Goal: Task Accomplishment & Management: Manage account settings

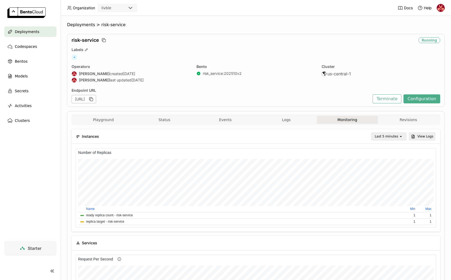
click at [440, 6] on img at bounding box center [441, 8] width 8 height 8
click at [423, 29] on link "Billing" at bounding box center [430, 27] width 30 height 7
click at [190, 139] on div "Last 5 minutes open View Logs" at bounding box center [269, 136] width 331 height 8
click at [237, 121] on button "Events" at bounding box center [225, 120] width 61 height 8
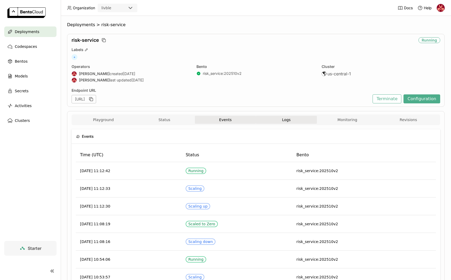
click at [278, 121] on button "Logs" at bounding box center [286, 120] width 61 height 8
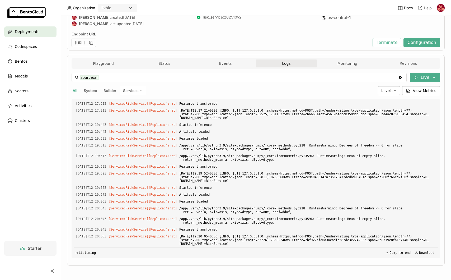
click at [90, 90] on span "System" at bounding box center [90, 90] width 13 height 4
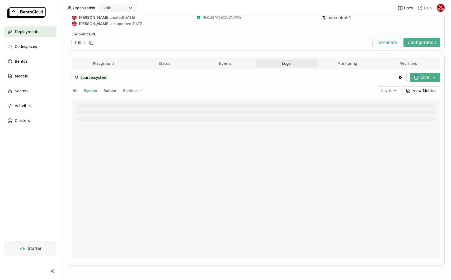
click at [129, 90] on span "Services" at bounding box center [131, 90] width 16 height 5
click at [102, 102] on div "RiskService" at bounding box center [114, 103] width 57 height 6
type input "source:service service:RiskService"
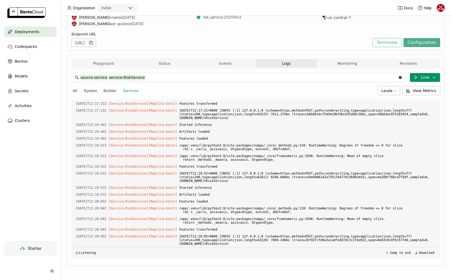
click at [436, 77] on icon at bounding box center [434, 77] width 4 height 4
click at [435, 77] on icon at bounding box center [434, 77] width 2 height 1
click at [387, 87] on div "Levels" at bounding box center [389, 90] width 22 height 9
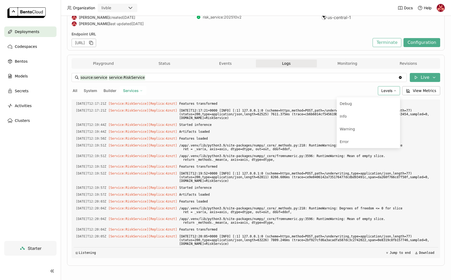
click at [387, 87] on div "Levels" at bounding box center [389, 90] width 22 height 9
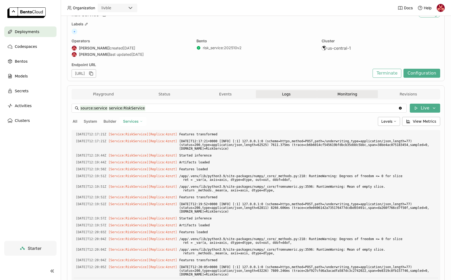
click at [340, 92] on button "Monitoring" at bounding box center [347, 94] width 61 height 8
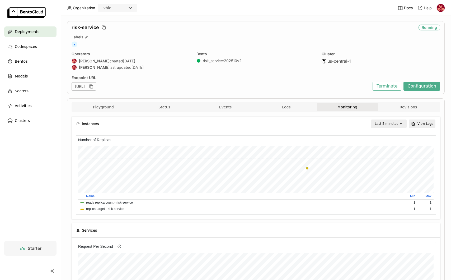
scroll to position [12, 0]
click at [35, 105] on div "Activities" at bounding box center [30, 105] width 52 height 11
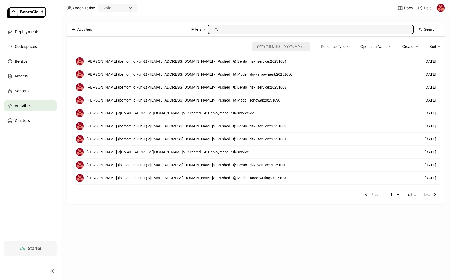
click at [440, 6] on img at bounding box center [441, 8] width 8 height 8
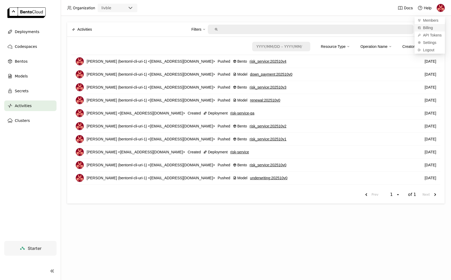
click at [426, 29] on span "Billing" at bounding box center [428, 27] width 10 height 5
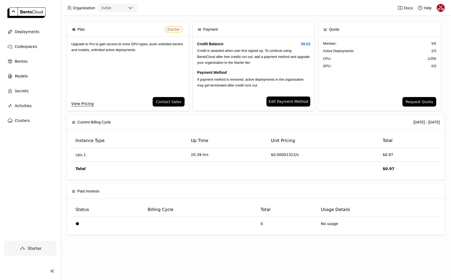
click at [366, 71] on div "Member : 5 / 5 Active Deployments : 2 / 3 CPU: 1 / 256 GPU: 0 / 3" at bounding box center [380, 67] width 122 height 60
